Goal: Task Accomplishment & Management: Use online tool/utility

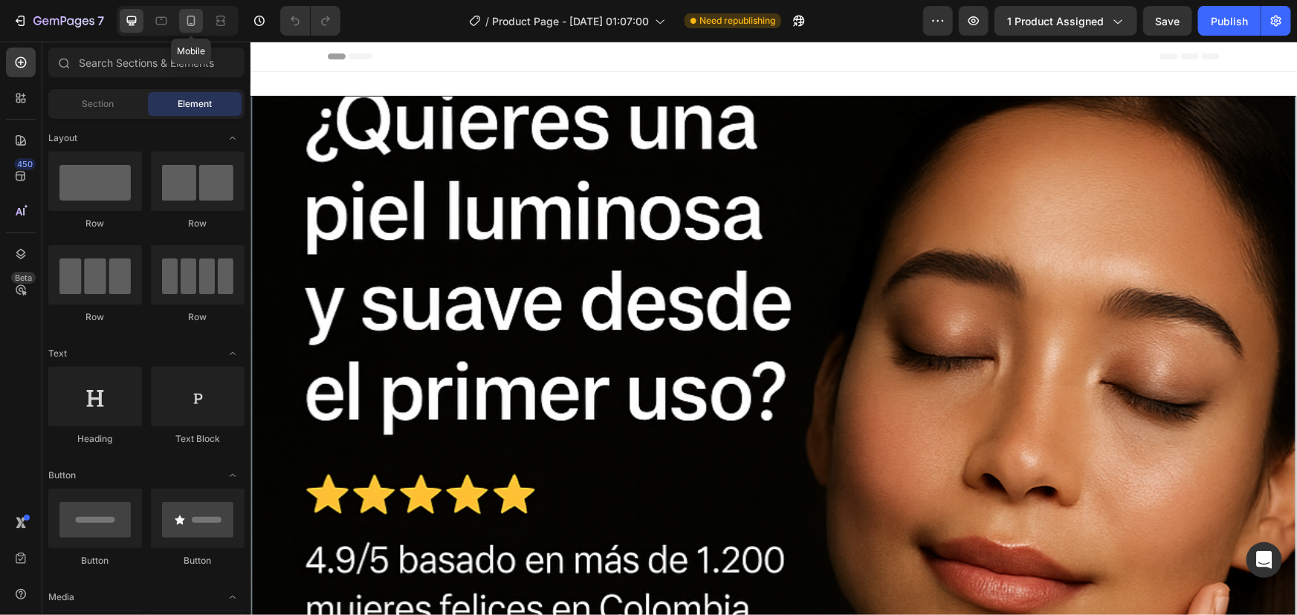
click at [192, 27] on icon at bounding box center [191, 20] width 15 height 15
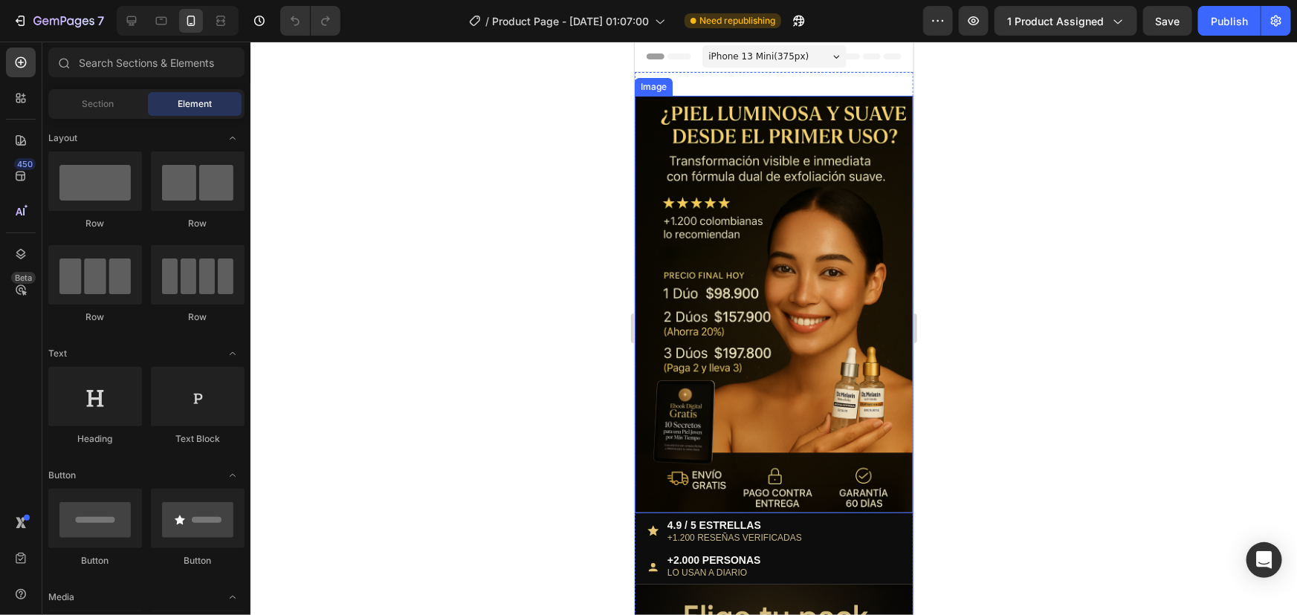
click at [721, 263] on img at bounding box center [773, 304] width 279 height 418
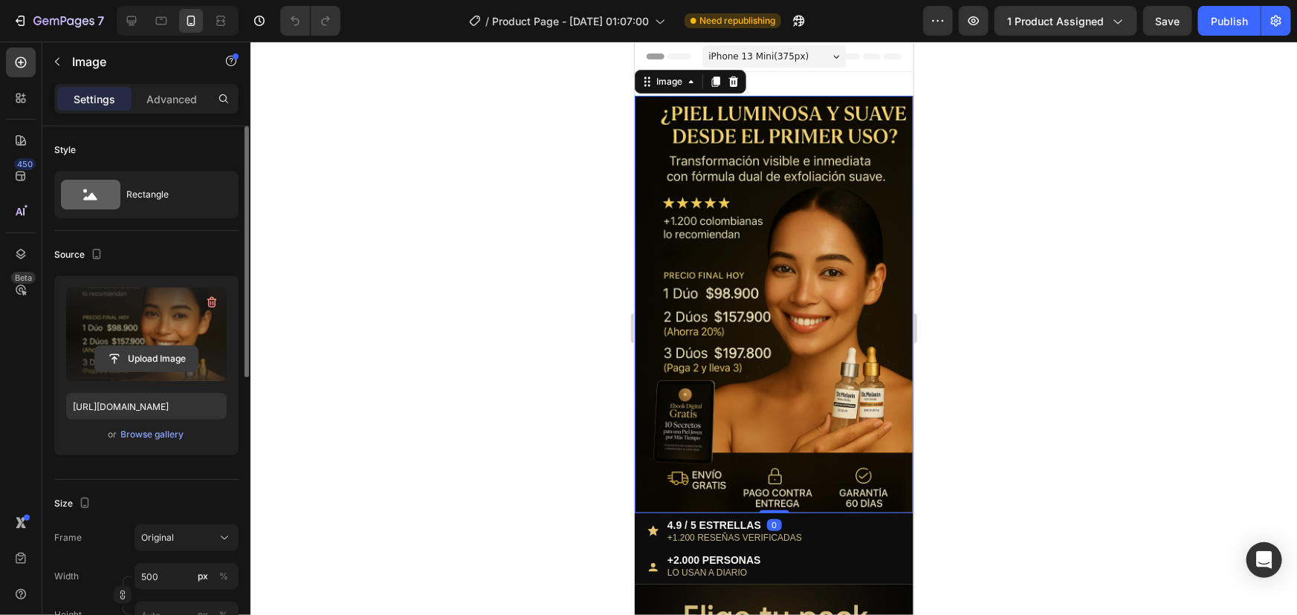
click at [138, 357] on input "file" at bounding box center [146, 358] width 103 height 25
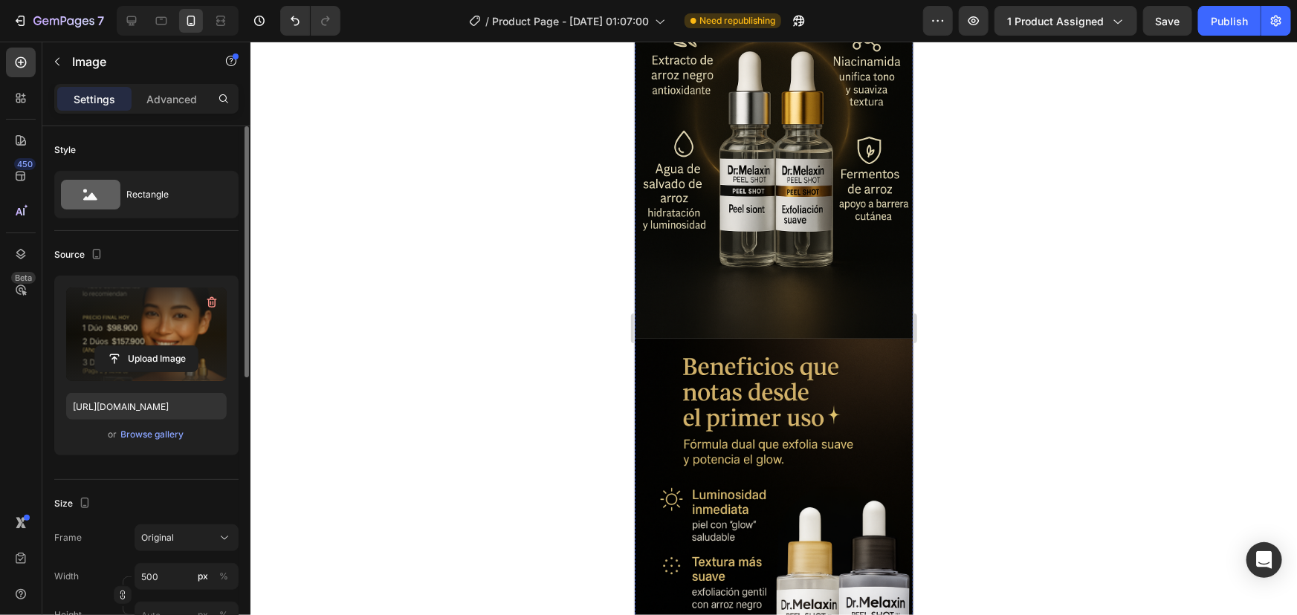
scroll to position [1688, 0]
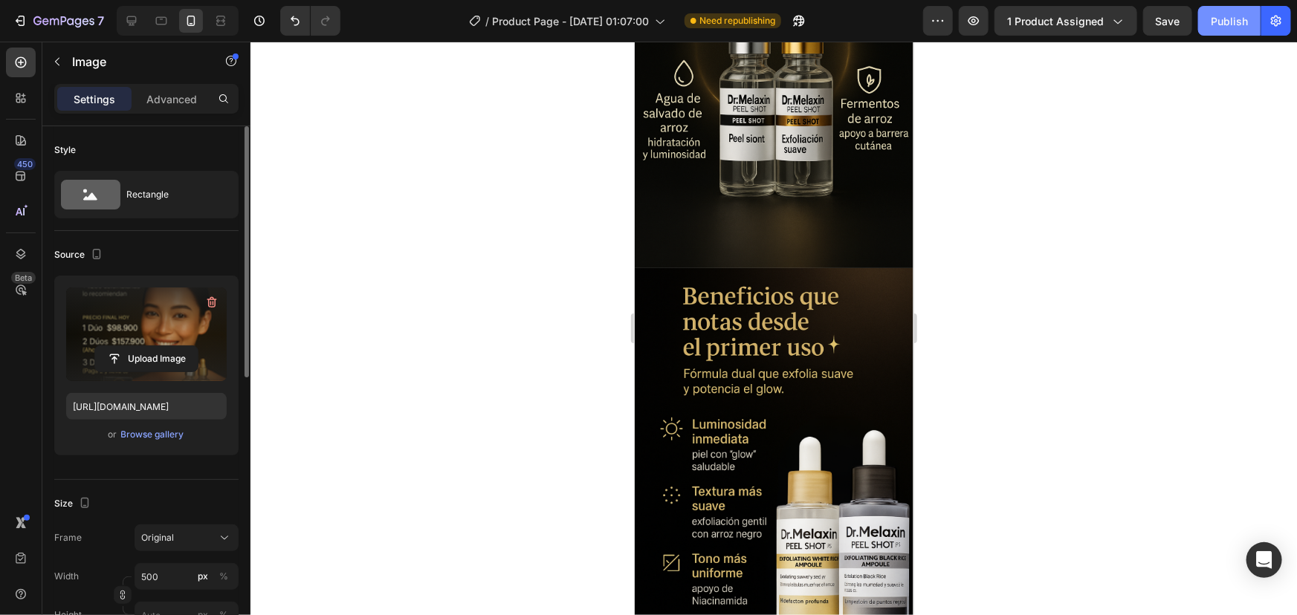
click at [1219, 23] on div "Publish" at bounding box center [1228, 21] width 37 height 16
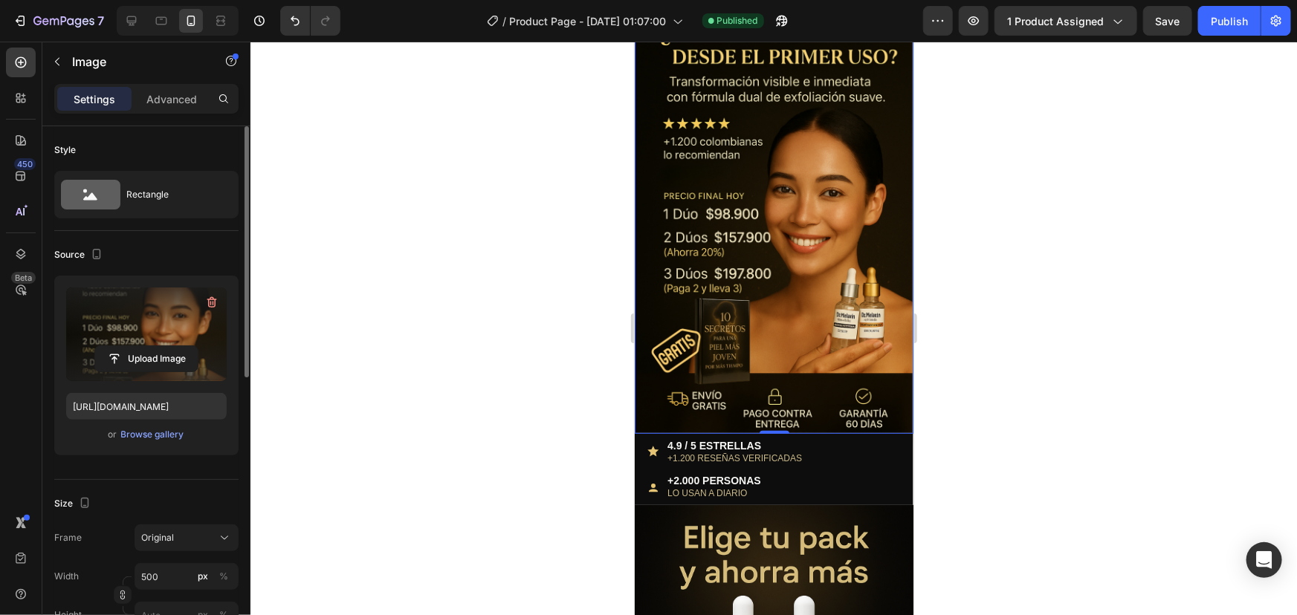
scroll to position [0, 0]
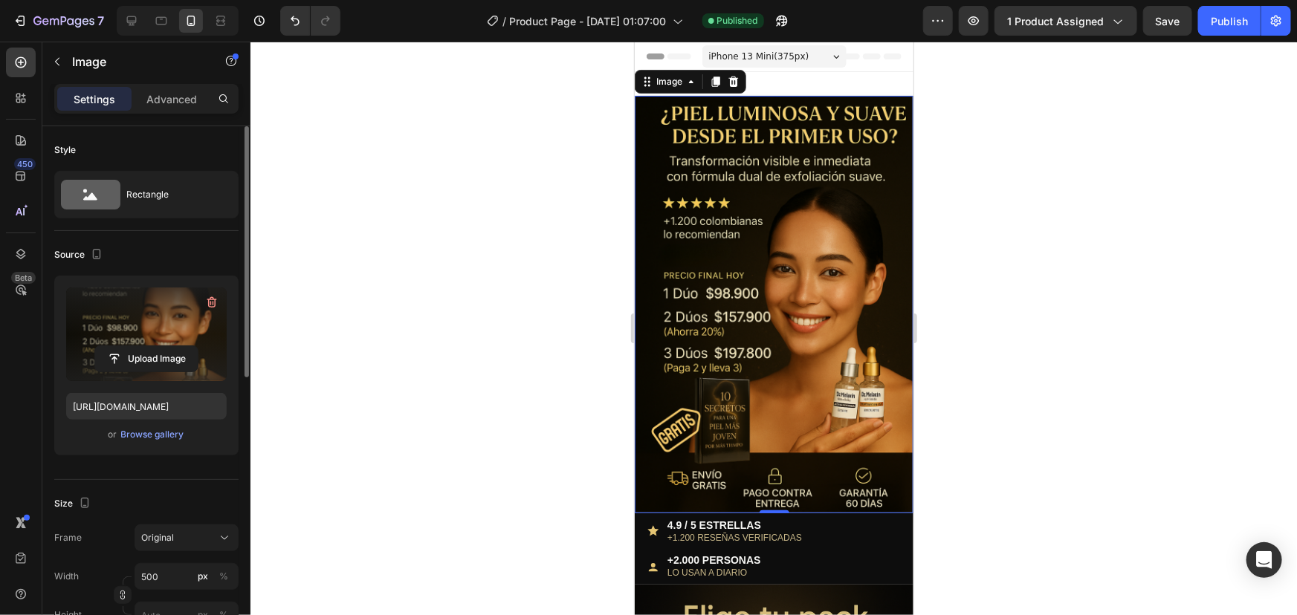
click at [812, 285] on img at bounding box center [773, 304] width 279 height 418
click at [758, 395] on img at bounding box center [773, 304] width 279 height 418
click at [143, 312] on label at bounding box center [146, 335] width 160 height 94
click at [143, 346] on input "file" at bounding box center [146, 358] width 103 height 25
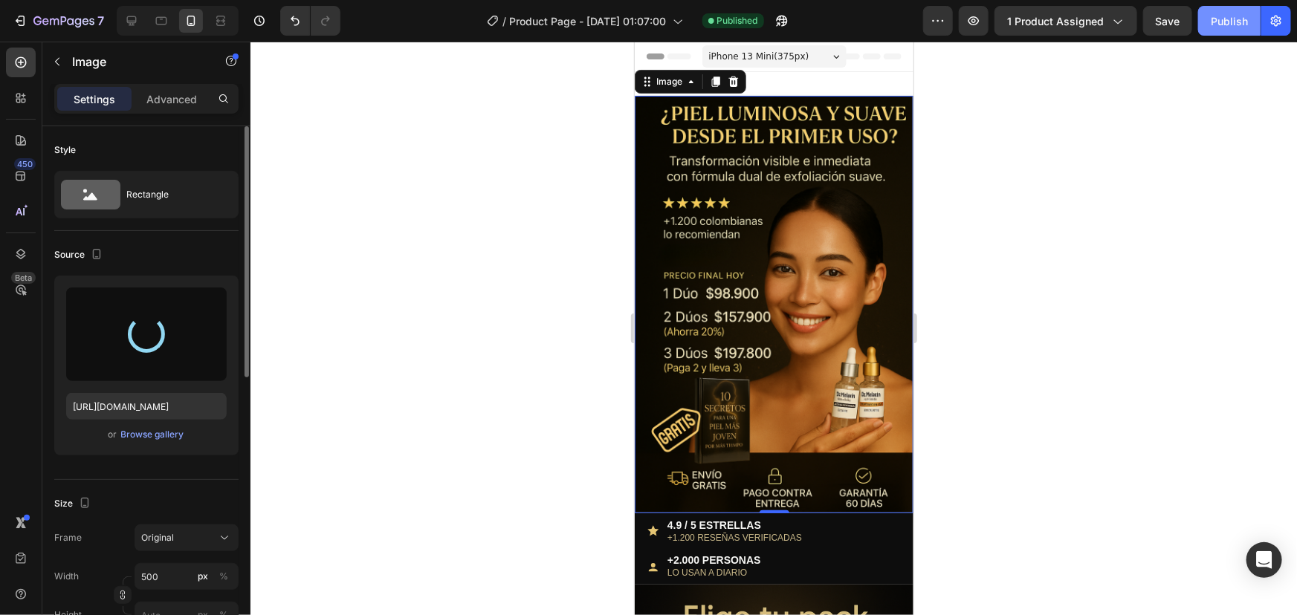
type input "[URL][DOMAIN_NAME]"
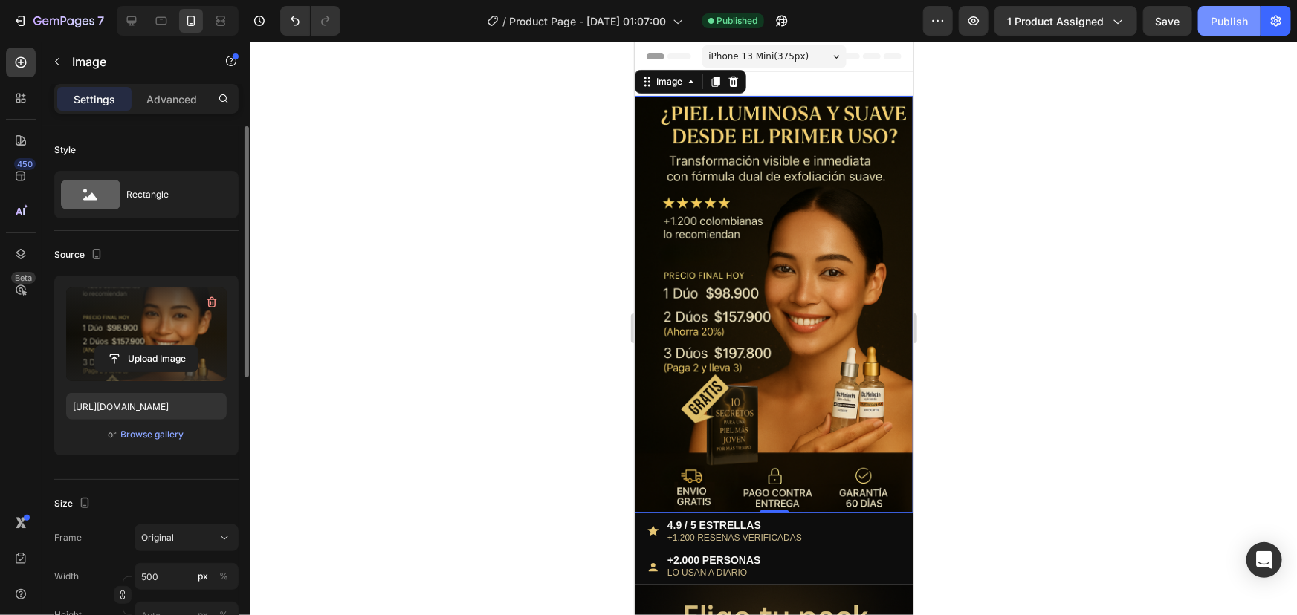
click at [1236, 14] on div "Publish" at bounding box center [1228, 21] width 37 height 16
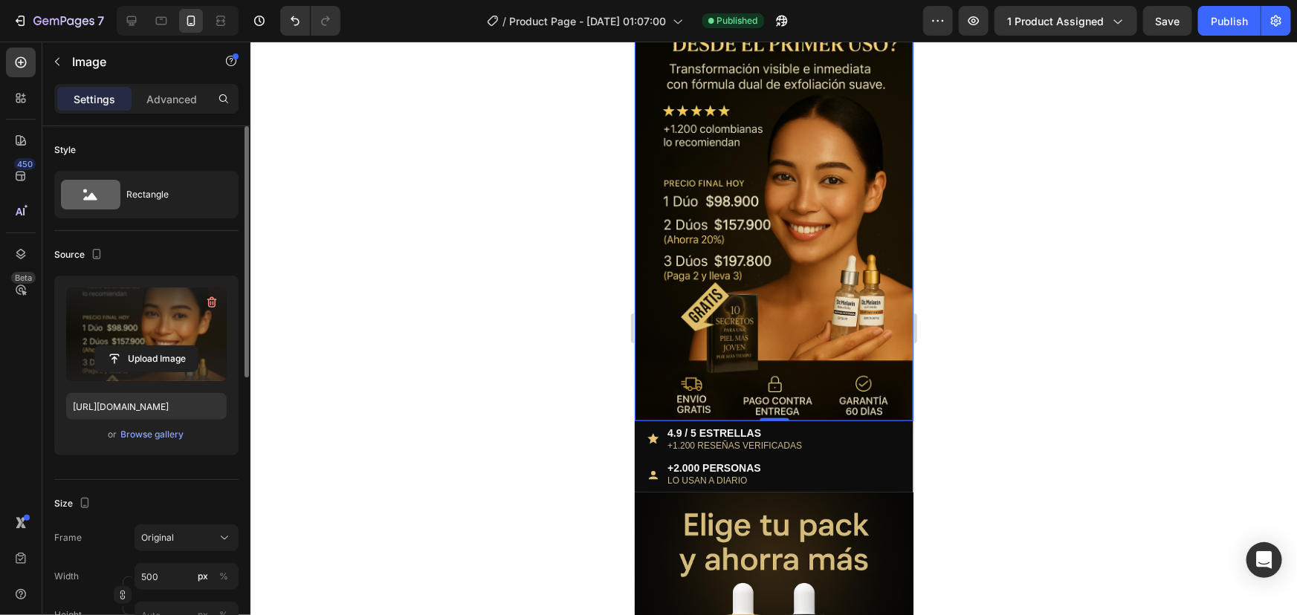
scroll to position [134, 0]
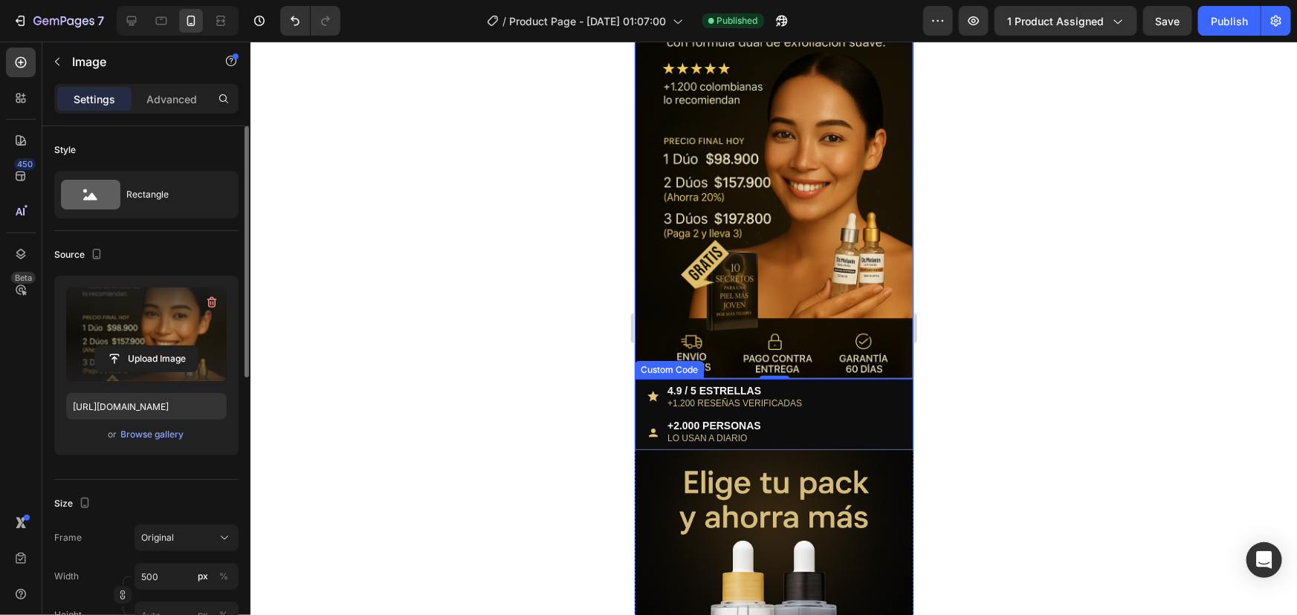
click at [756, 398] on small "+1.200 RESEÑAS VERIFICADAS" at bounding box center [733, 403] width 134 height 10
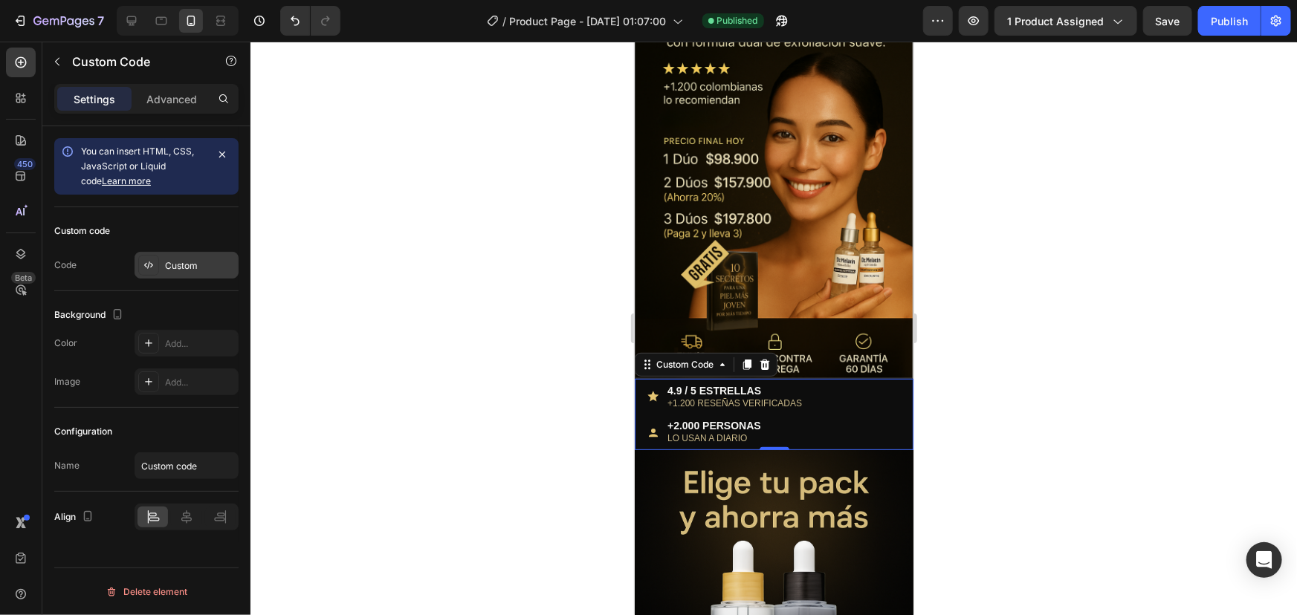
click at [172, 268] on div "Custom" at bounding box center [200, 265] width 70 height 13
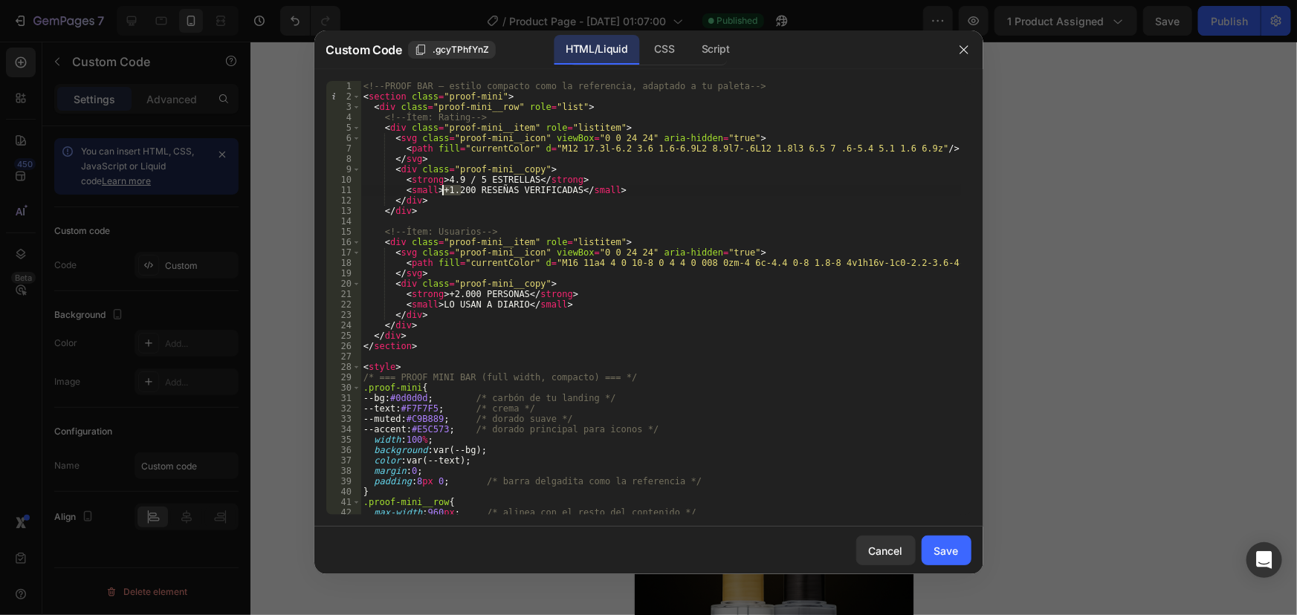
drag, startPoint x: 464, startPoint y: 192, endPoint x: 442, endPoint y: 192, distance: 21.5
click at [442, 192] on div "<!-- PROOF BAR — estilo compacto como la referencia, adaptado a tu paleta --> <…" at bounding box center [660, 308] width 600 height 455
click at [464, 192] on div "<!-- PROOF BAR — estilo compacto como la referencia, adaptado a tu paleta --> <…" at bounding box center [660, 308] width 600 height 455
click at [782, 212] on div "<!-- PROOF BAR — estilo compacto como la referencia, adaptado a tu paleta --> <…" at bounding box center [660, 308] width 600 height 455
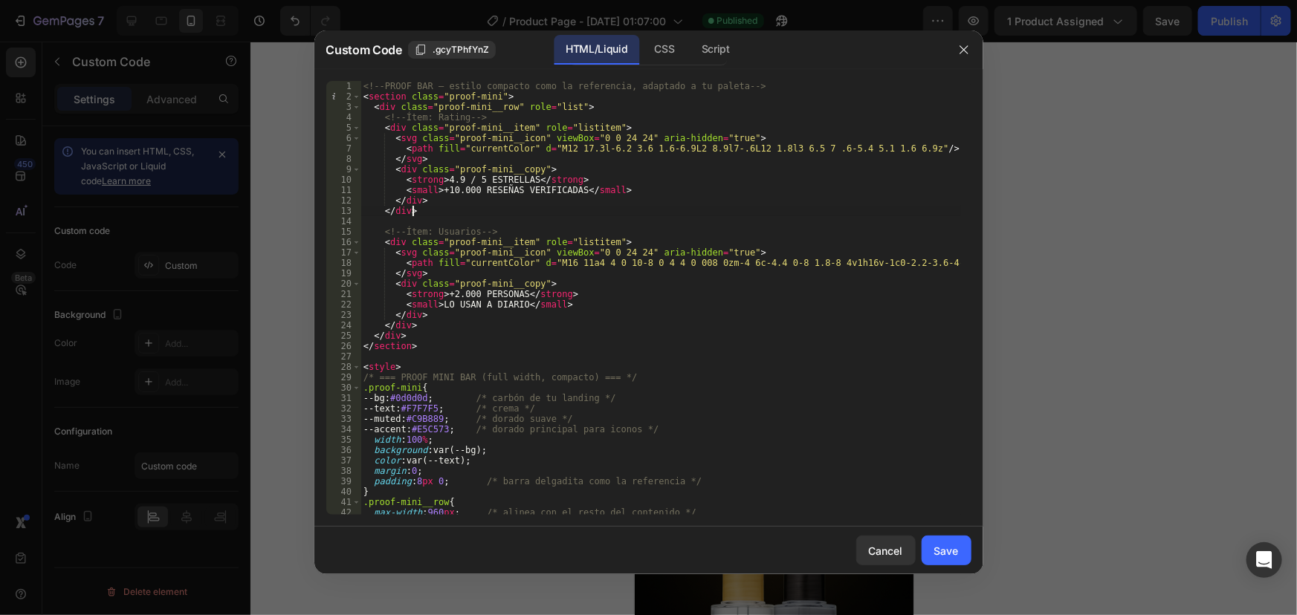
scroll to position [0, 3]
type textarea "</div>"
click at [941, 557] on div "Save" at bounding box center [946, 551] width 25 height 16
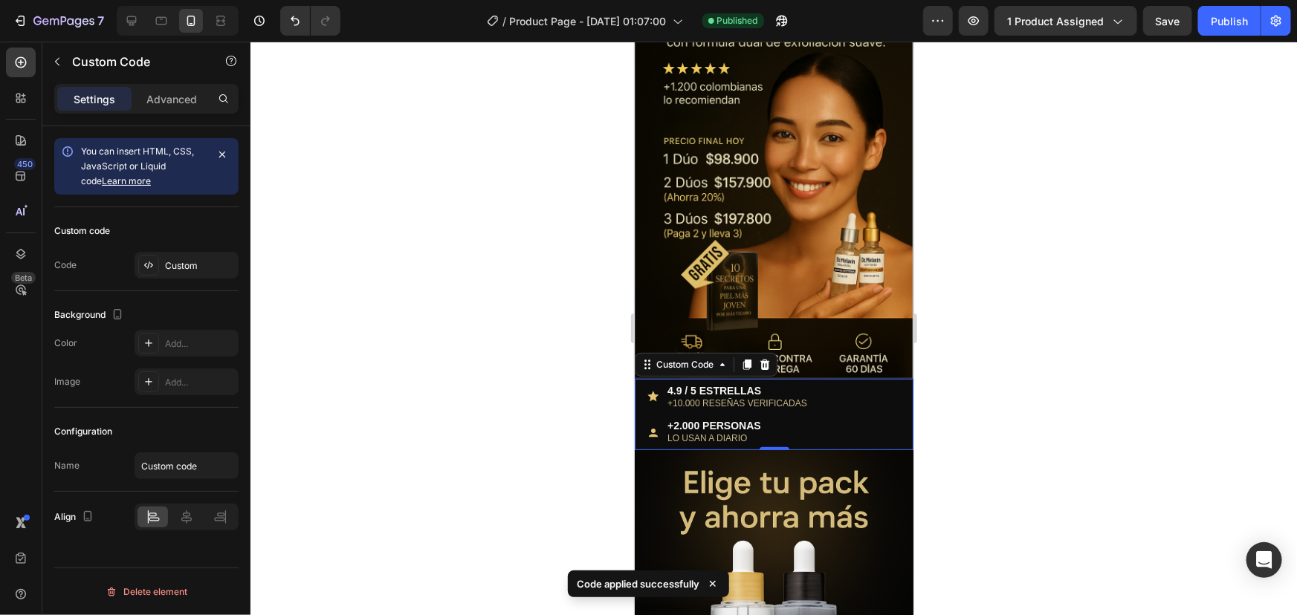
click at [732, 400] on div "4.9 / 5 ESTRELLAS +10.000 RESEÑAS VERIFICADAS +2.000 PERSONAS LO USAN A DIARIO" at bounding box center [773, 413] width 279 height 59
click at [672, 357] on div "Custom Code" at bounding box center [683, 363] width 63 height 13
click at [688, 357] on div "Custom Code" at bounding box center [683, 363] width 63 height 13
click at [715, 432] on small "LO USAN A DIARIO" at bounding box center [713, 437] width 94 height 10
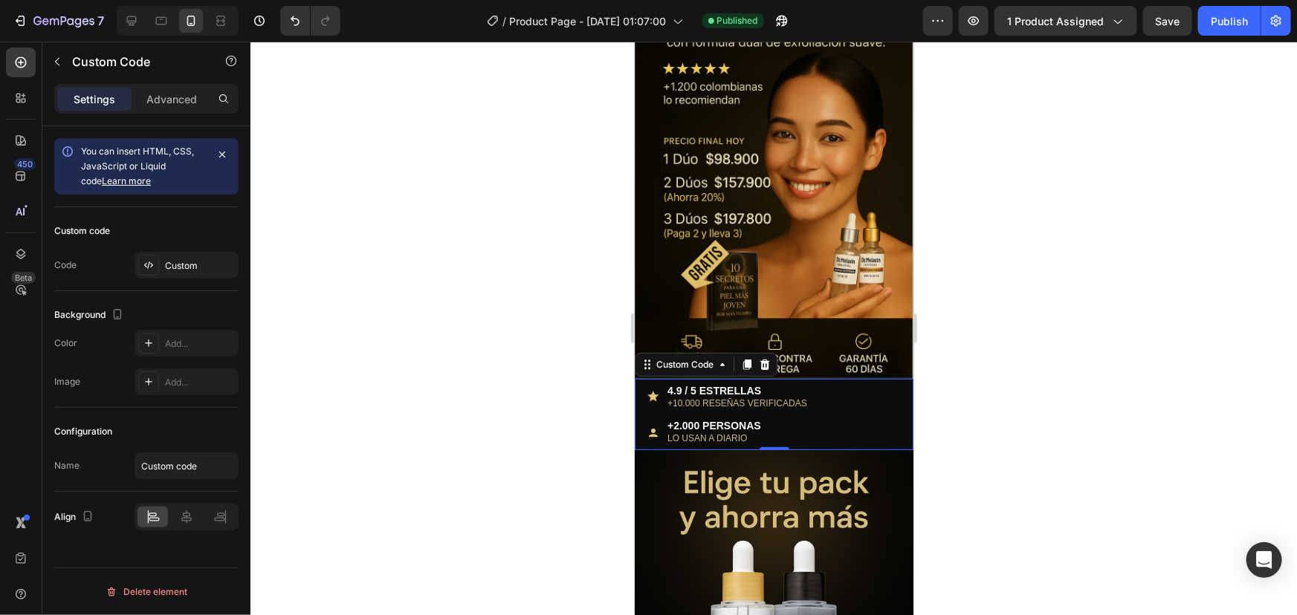
click at [711, 419] on strong "+2.000 PERSONAS" at bounding box center [713, 425] width 94 height 13
click at [710, 419] on strong "+2.000 PERSONAS" at bounding box center [713, 425] width 94 height 13
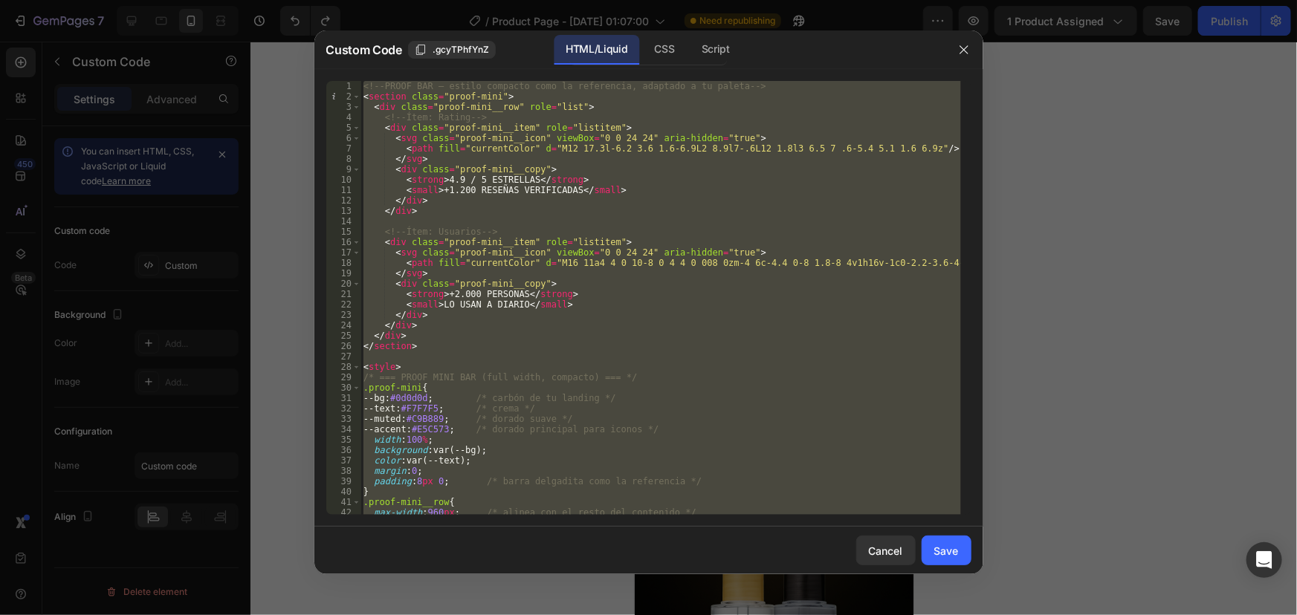
click at [527, 291] on div "<!-- PROOF BAR — estilo compacto como la referencia, adaptado a tu paleta --> <…" at bounding box center [660, 298] width 600 height 434
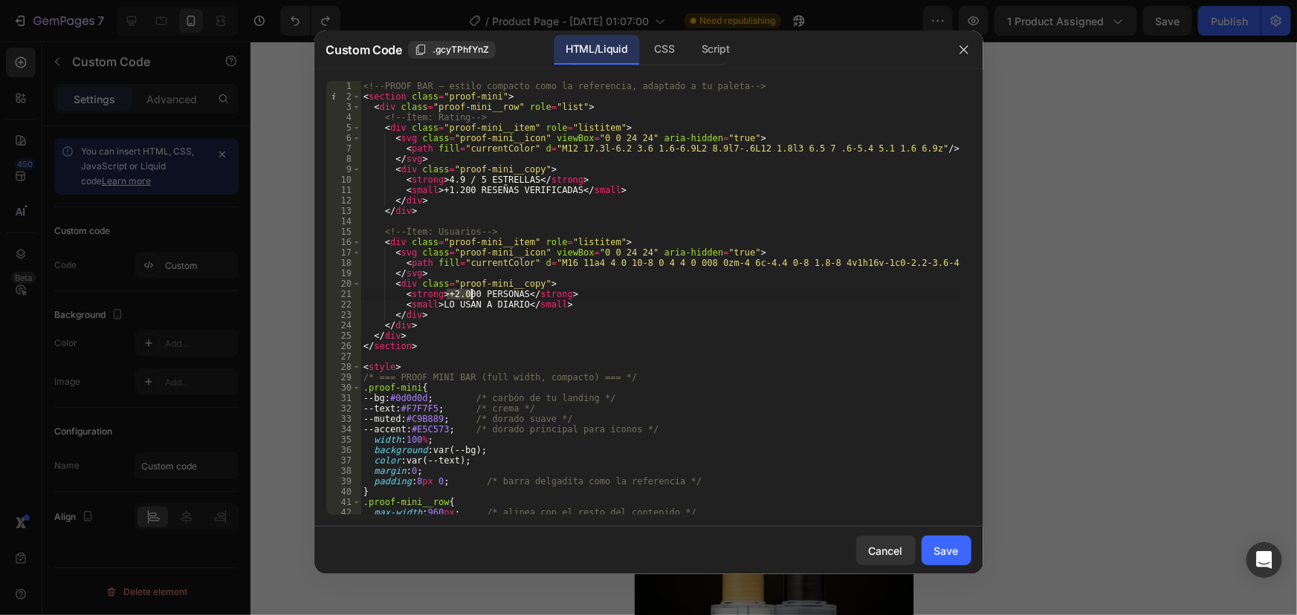
drag, startPoint x: 446, startPoint y: 294, endPoint x: 472, endPoint y: 296, distance: 26.0
click at [472, 296] on div "<!-- PROOF BAR — estilo compacto como la referencia, adaptado a tu paleta --> <…" at bounding box center [660, 308] width 600 height 455
type textarea "<strong>+10.000 PERSONAS</strong>"
click at [929, 551] on button "Save" at bounding box center [946, 551] width 50 height 30
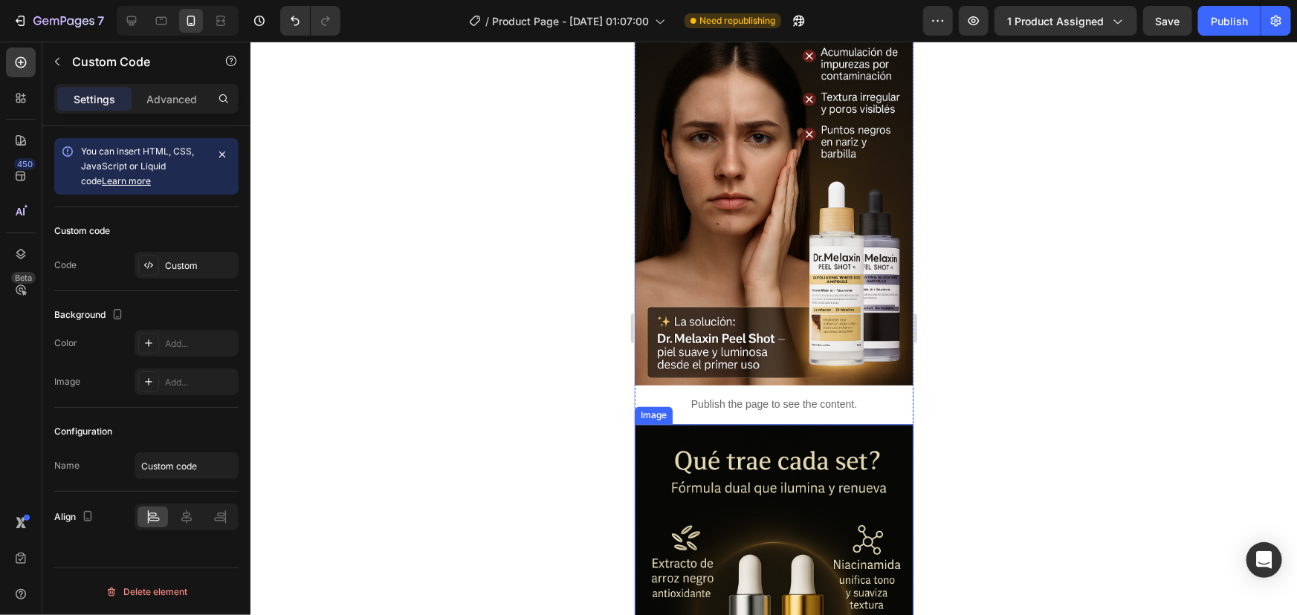
scroll to position [1080, 0]
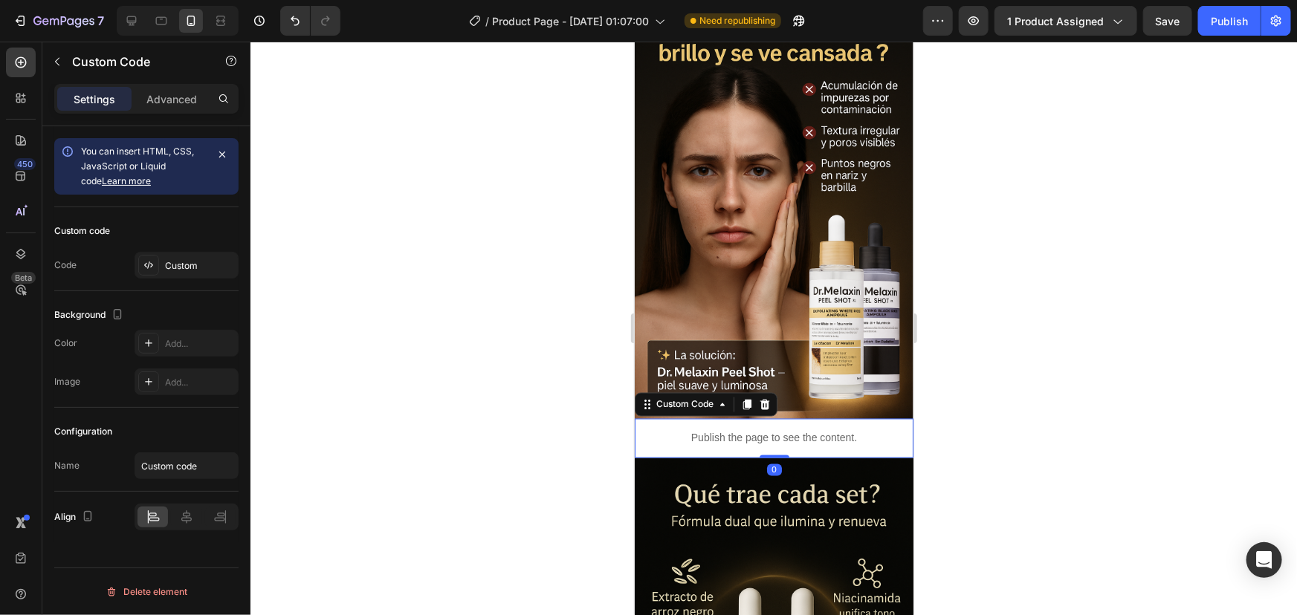
click at [804, 430] on p "Publish the page to see the content." at bounding box center [773, 438] width 279 height 16
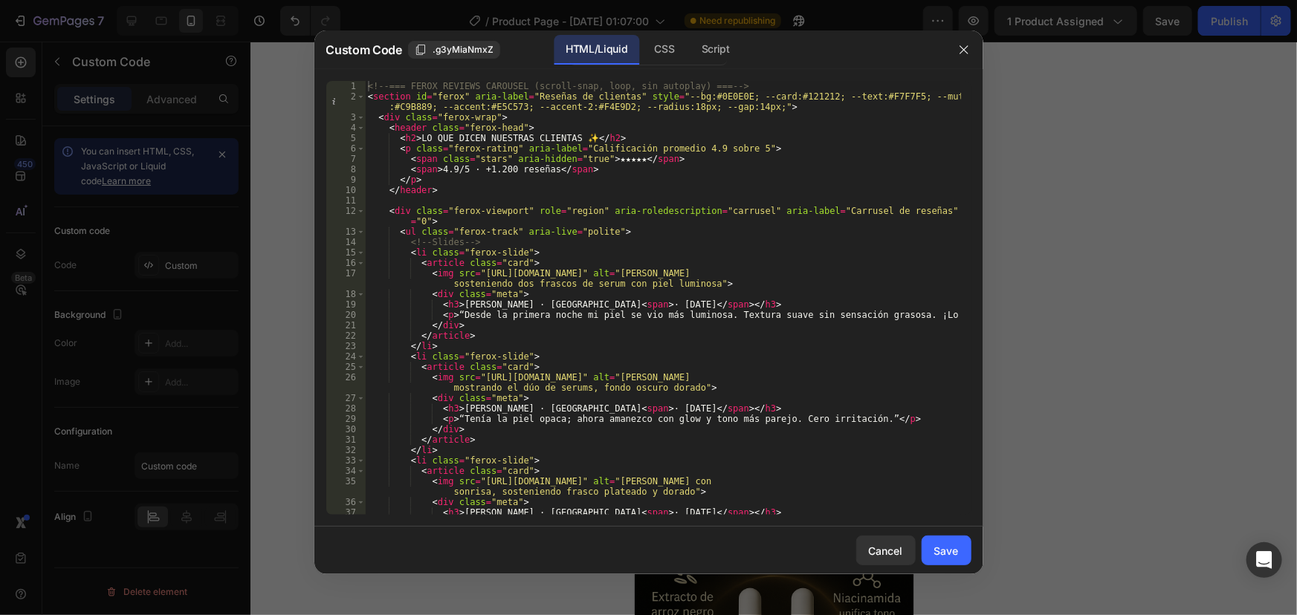
click at [486, 168] on div "<!-- === FEROX REVIEWS CAROUSEL (scroll-snap, loop, sin autoplay) === --> < sec…" at bounding box center [662, 308] width 595 height 455
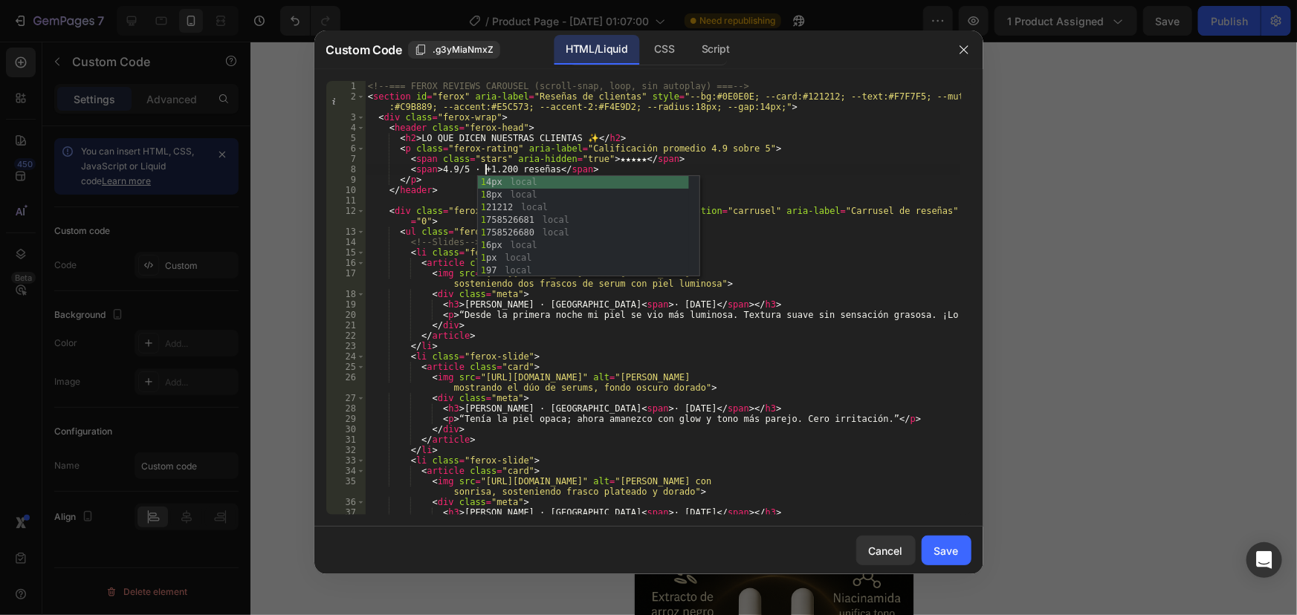
scroll to position [0, 10]
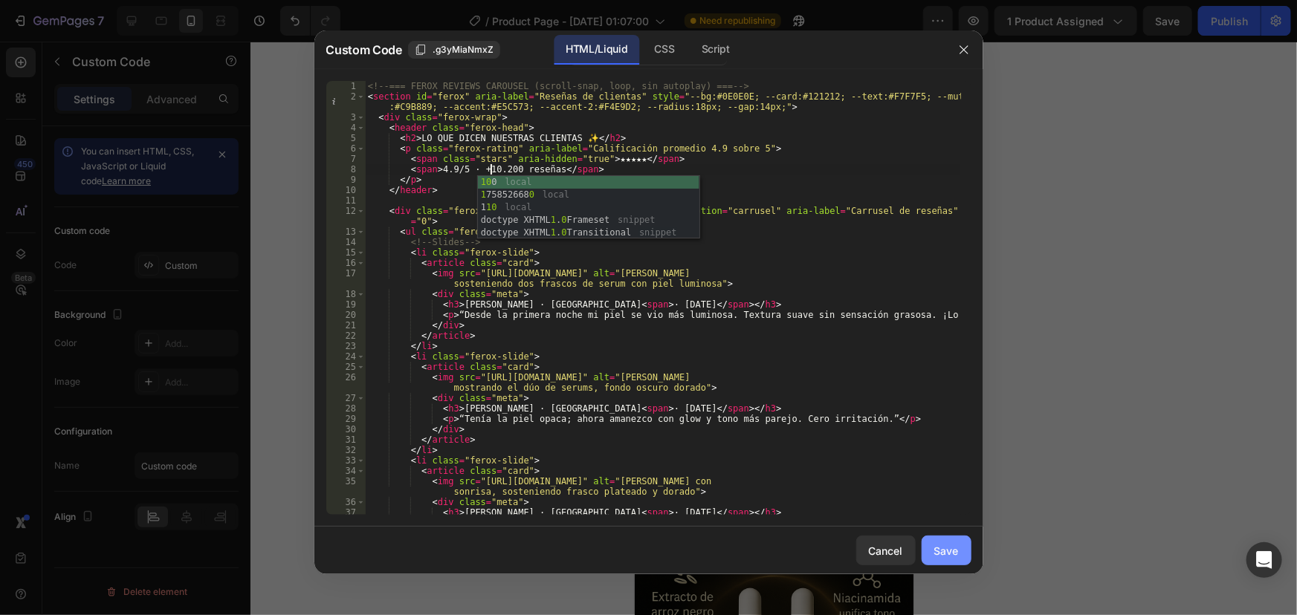
type textarea "<span>4.9/5 · +10.200 reseñas</span>"
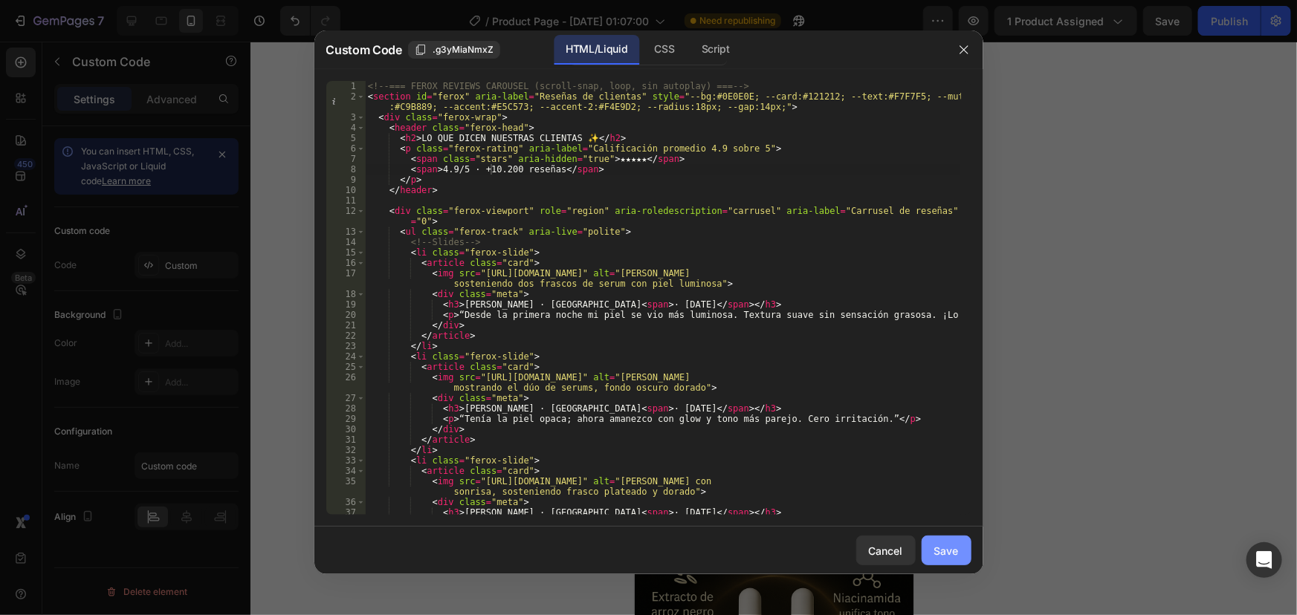
click at [938, 551] on div "Save" at bounding box center [946, 551] width 25 height 16
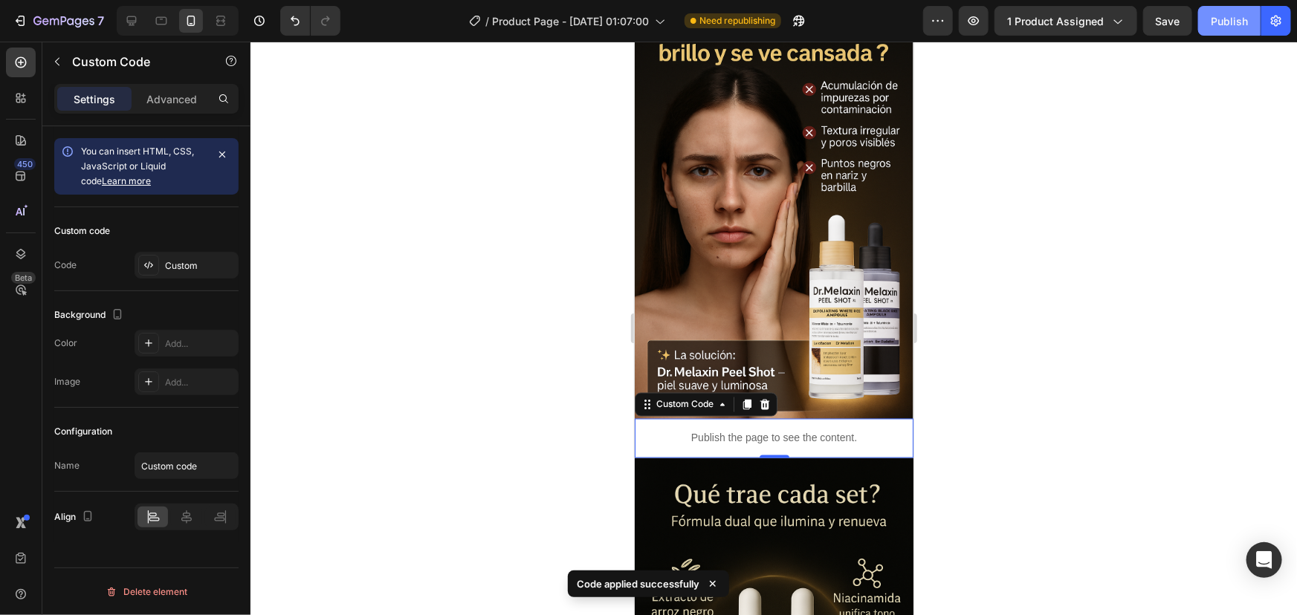
click at [1229, 18] on div "Publish" at bounding box center [1228, 21] width 37 height 16
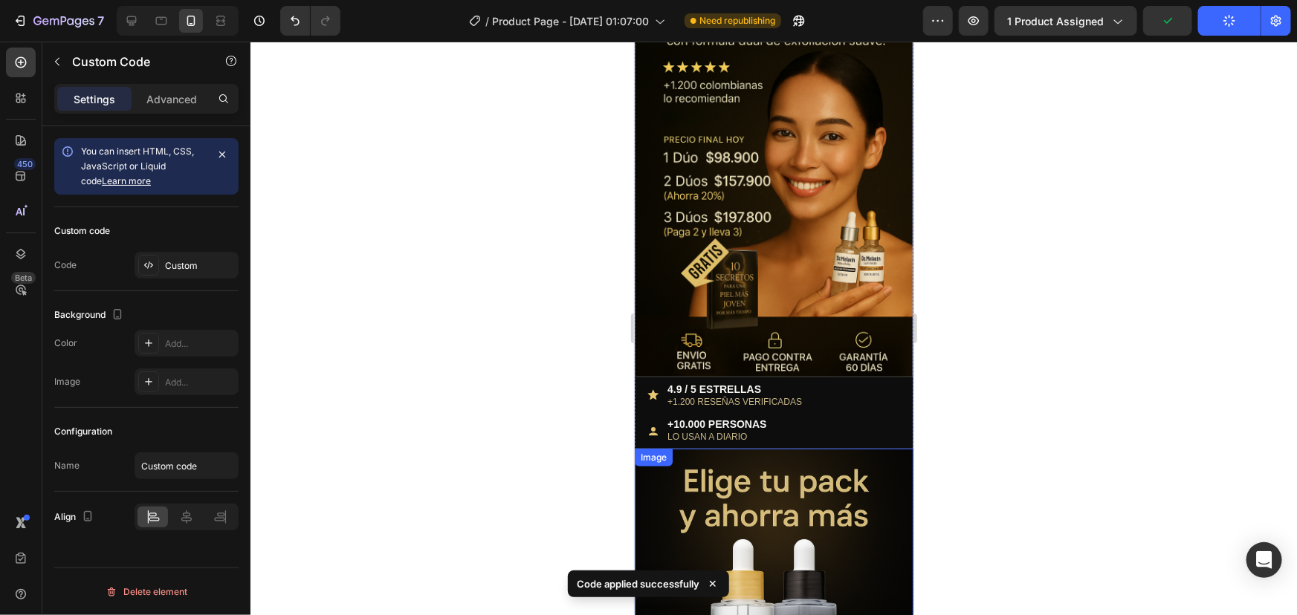
scroll to position [134, 0]
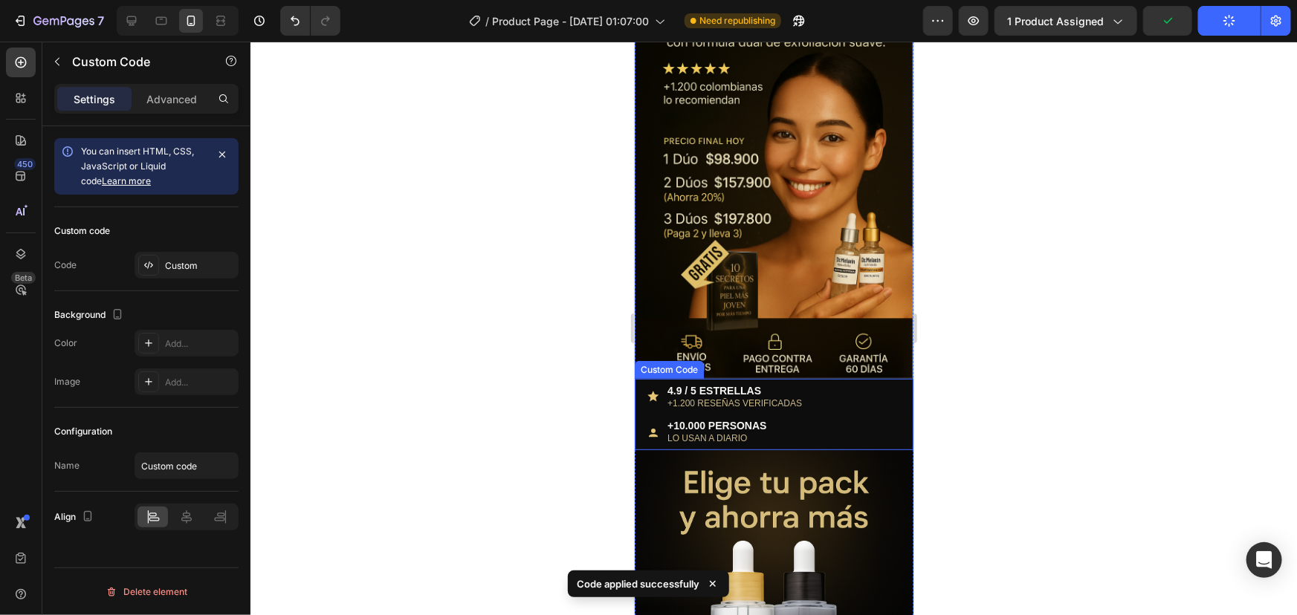
click at [727, 398] on small "+1.200 RESEÑAS VERIFICADAS" at bounding box center [733, 403] width 134 height 10
click at [711, 395] on div "4.9 / 5 ESTRELLAS +1.200 RESEÑAS VERIFICADAS +10.000 PERSONAS LO USAN A DIARIO" at bounding box center [773, 413] width 279 height 59
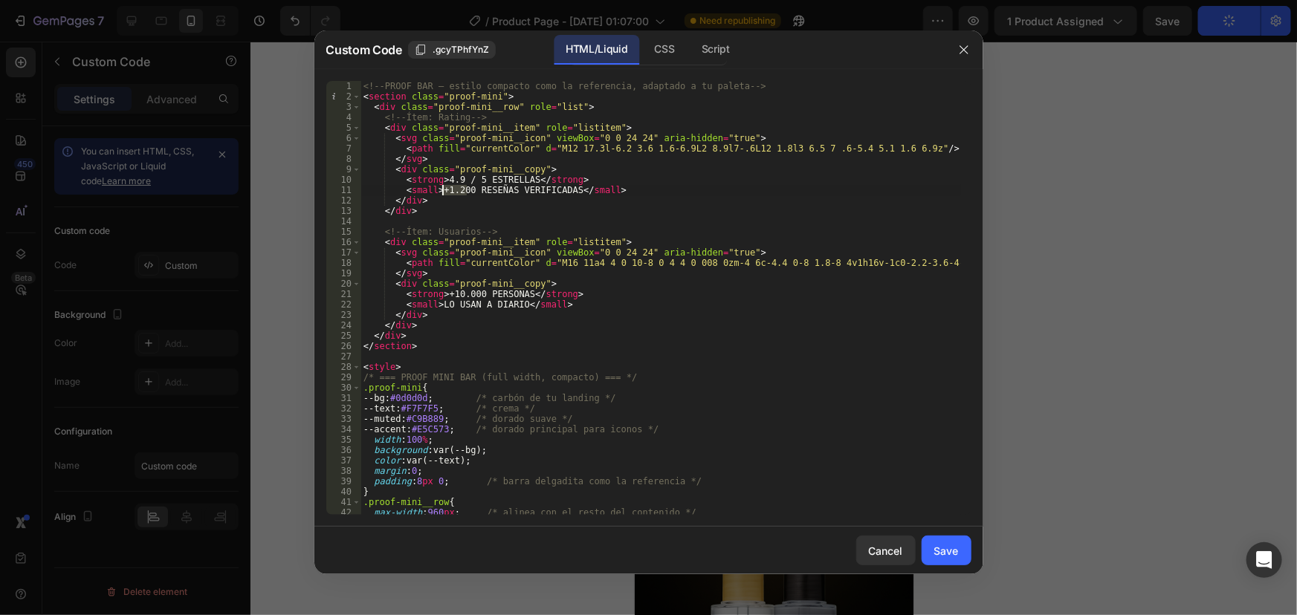
drag, startPoint x: 464, startPoint y: 191, endPoint x: 443, endPoint y: 192, distance: 21.6
click at [443, 192] on div "<!-- PROOF BAR — estilo compacto como la referencia, adaptado a tu paleta --> <…" at bounding box center [660, 308] width 600 height 455
type textarea "<small>+4,200 RESEÑAS VERIFICADAS</small>"
click at [952, 547] on div "Save" at bounding box center [946, 551] width 25 height 16
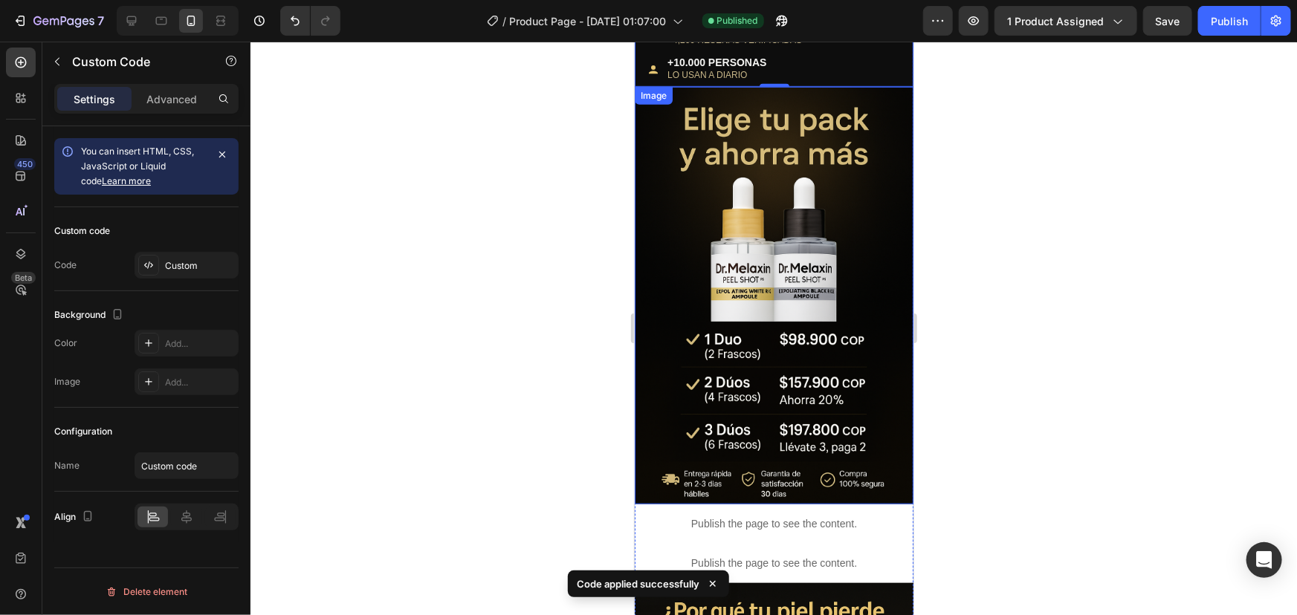
scroll to position [540, 0]
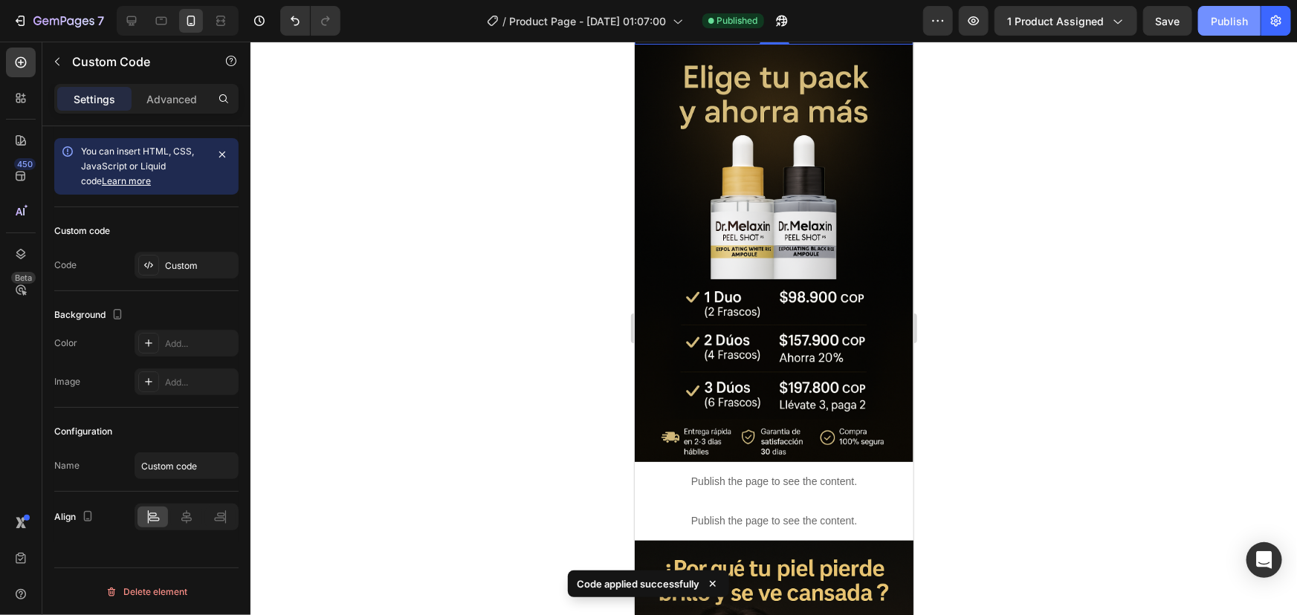
click at [1239, 15] on div "Publish" at bounding box center [1228, 21] width 37 height 16
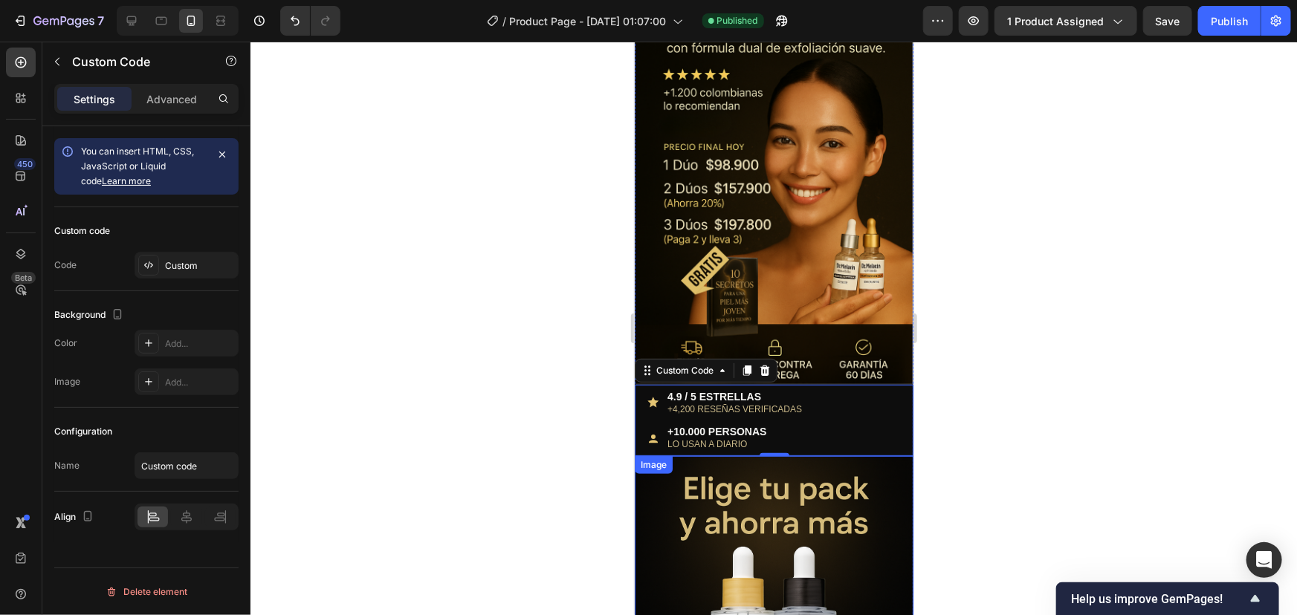
scroll to position [0, 0]
